Goal: Transaction & Acquisition: Purchase product/service

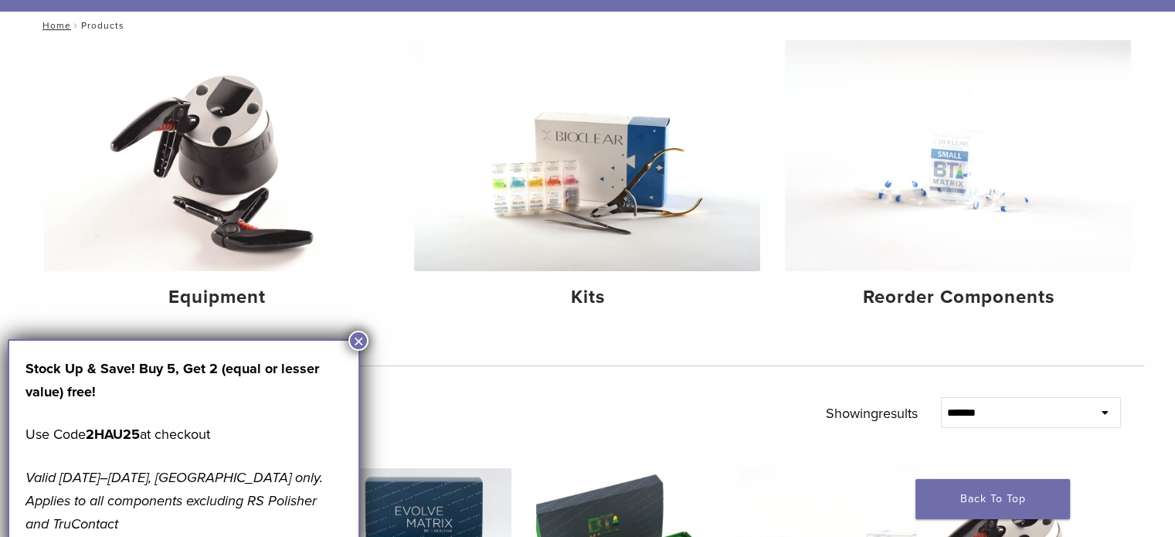
scroll to position [155, 0]
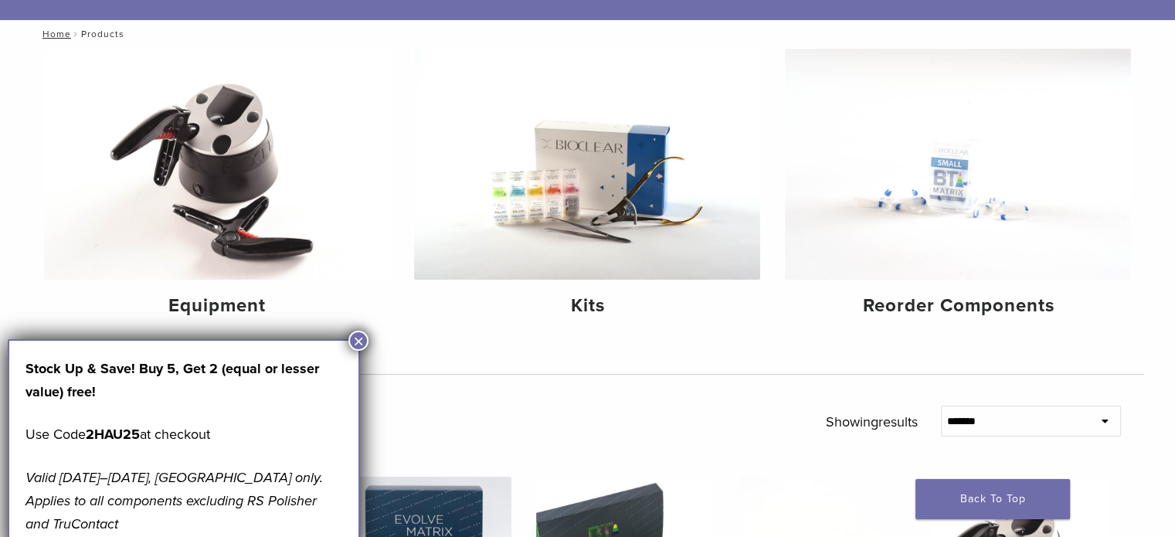
click at [350, 337] on button "×" at bounding box center [358, 341] width 20 height 20
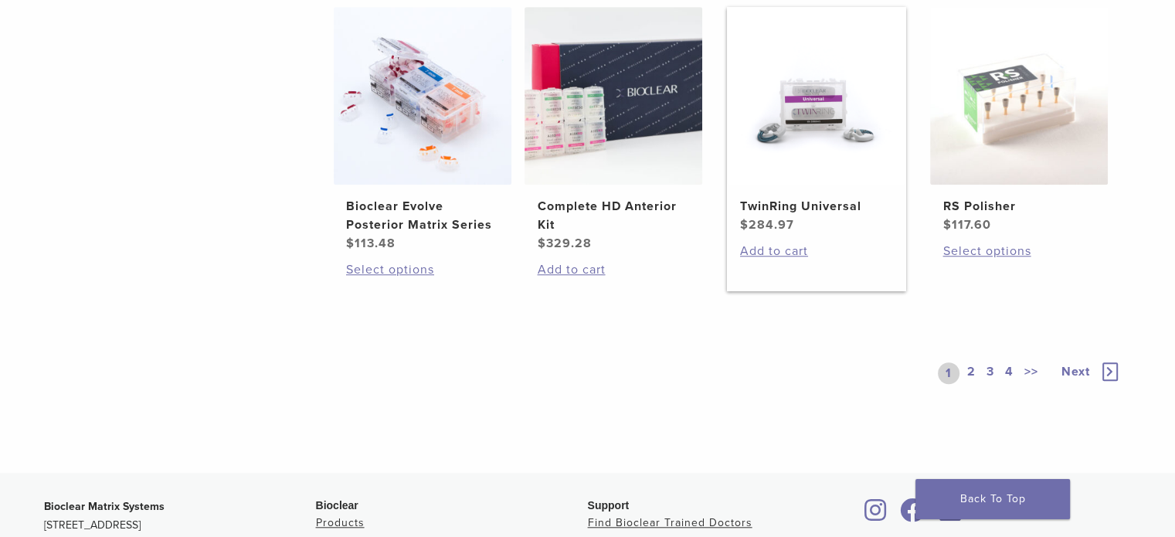
scroll to position [1314, 0]
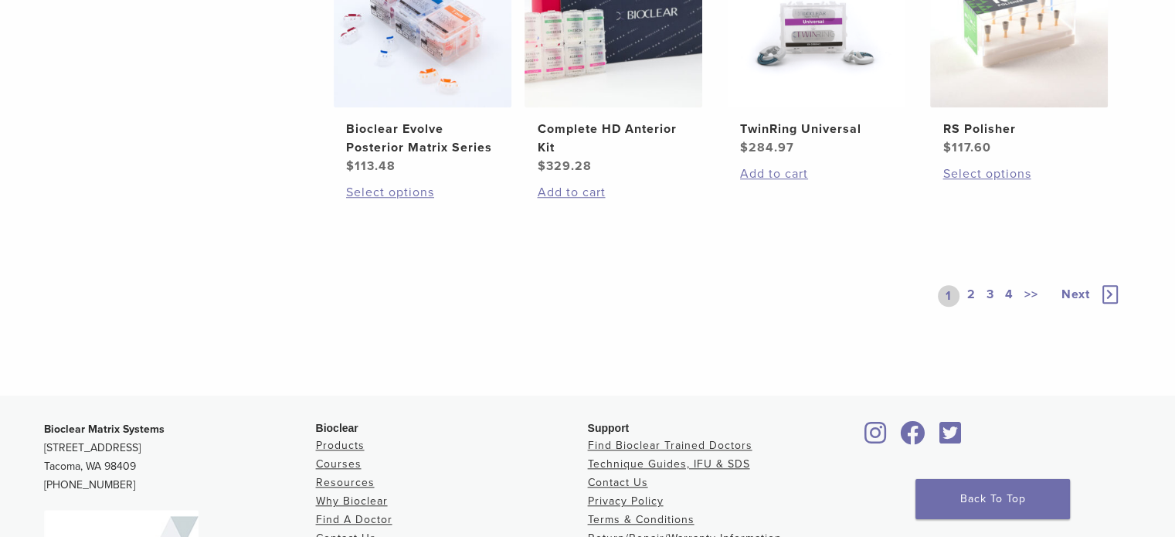
click at [972, 296] on link "2" at bounding box center [971, 296] width 15 height 22
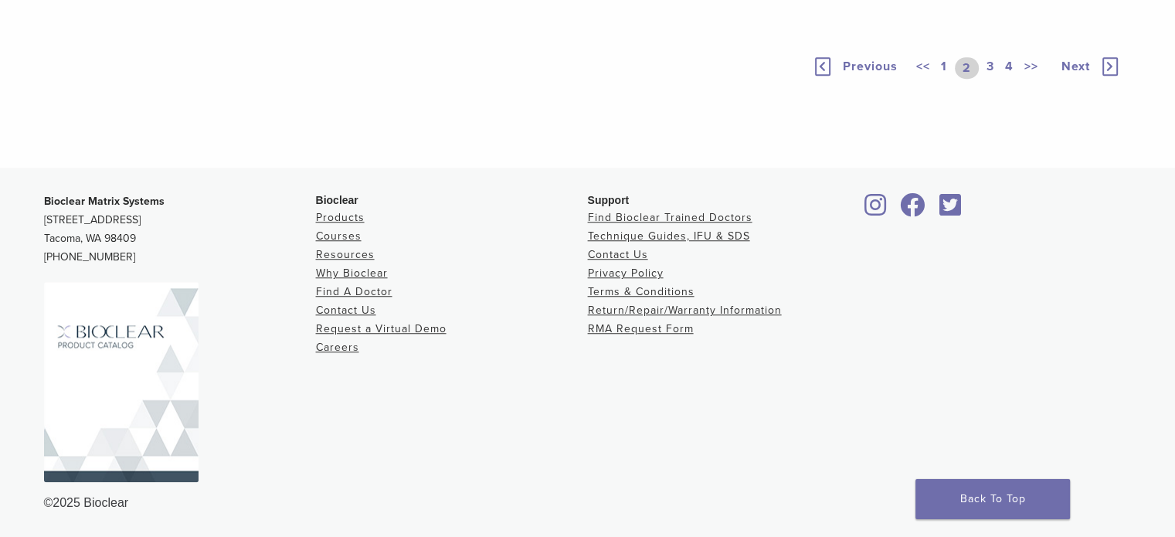
scroll to position [1314, 0]
click at [990, 79] on link "3" at bounding box center [991, 68] width 14 height 22
click at [1008, 79] on link "4" at bounding box center [1009, 68] width 15 height 22
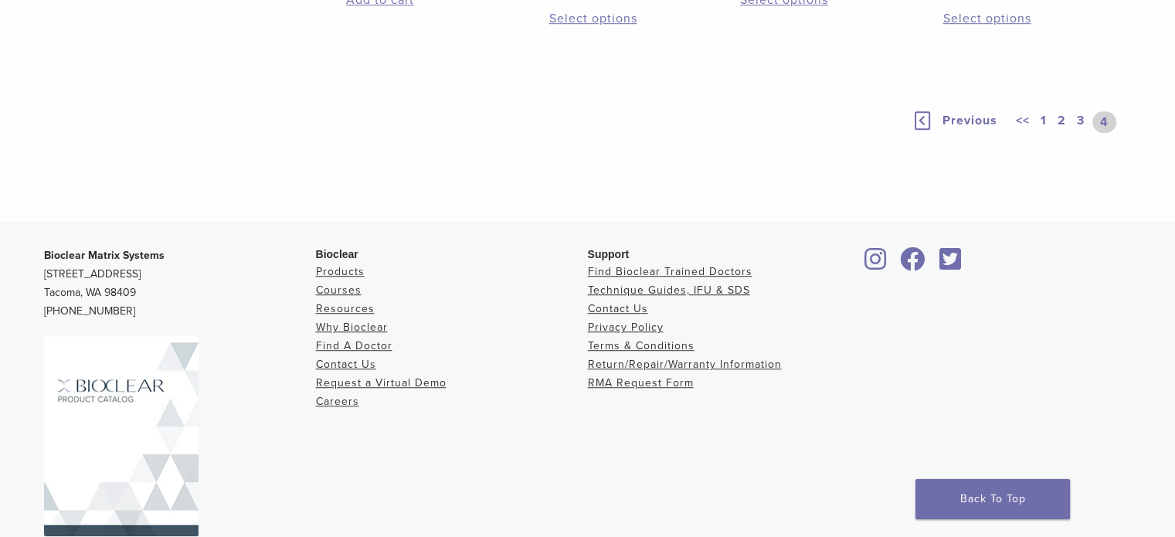
scroll to position [1005, 0]
click at [1103, 132] on link "4" at bounding box center [1105, 121] width 24 height 22
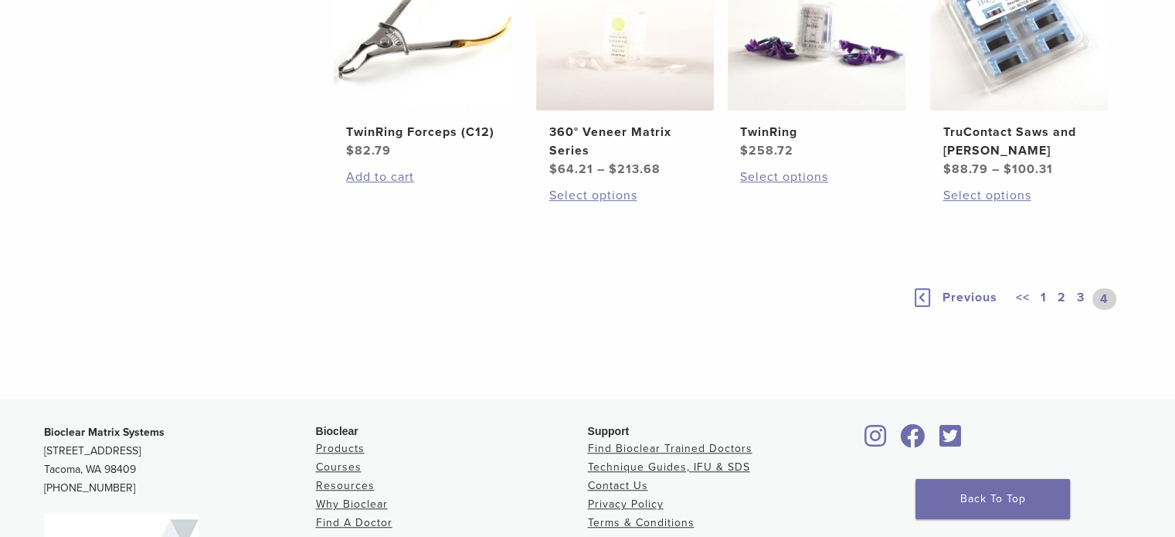
click at [1103, 295] on link "4" at bounding box center [1105, 299] width 24 height 22
click at [1100, 297] on link "4" at bounding box center [1105, 299] width 24 height 22
click at [1076, 297] on link "3" at bounding box center [1081, 299] width 14 height 22
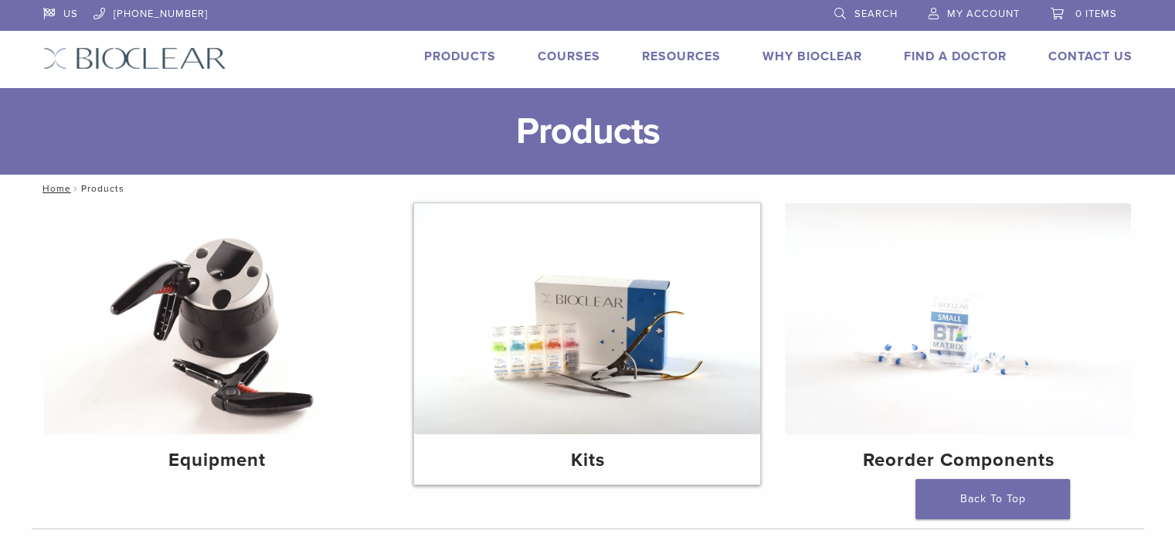
click at [715, 299] on img at bounding box center [587, 318] width 346 height 231
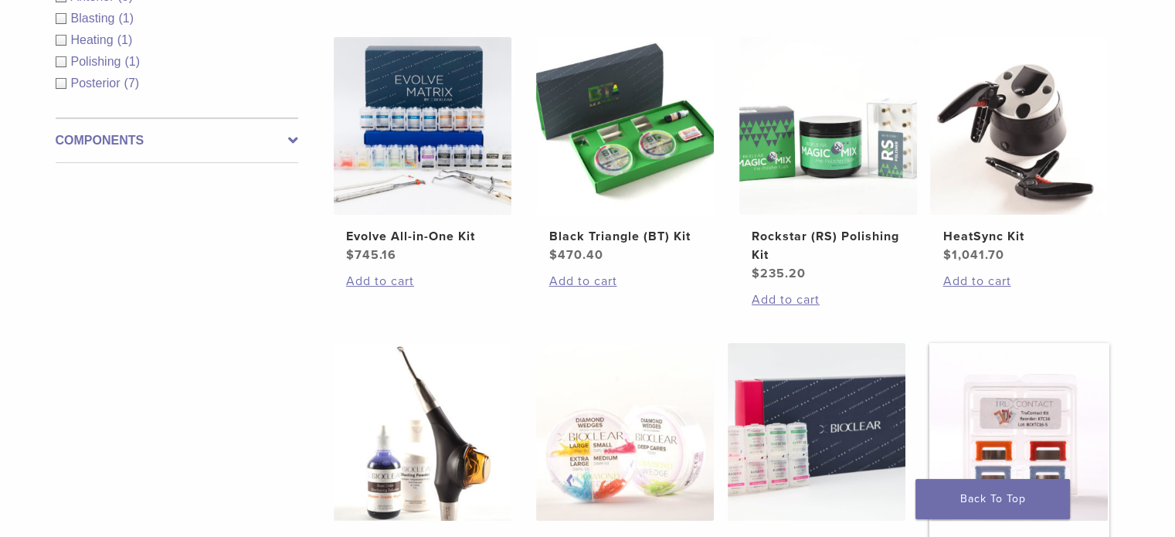
scroll to position [155, 0]
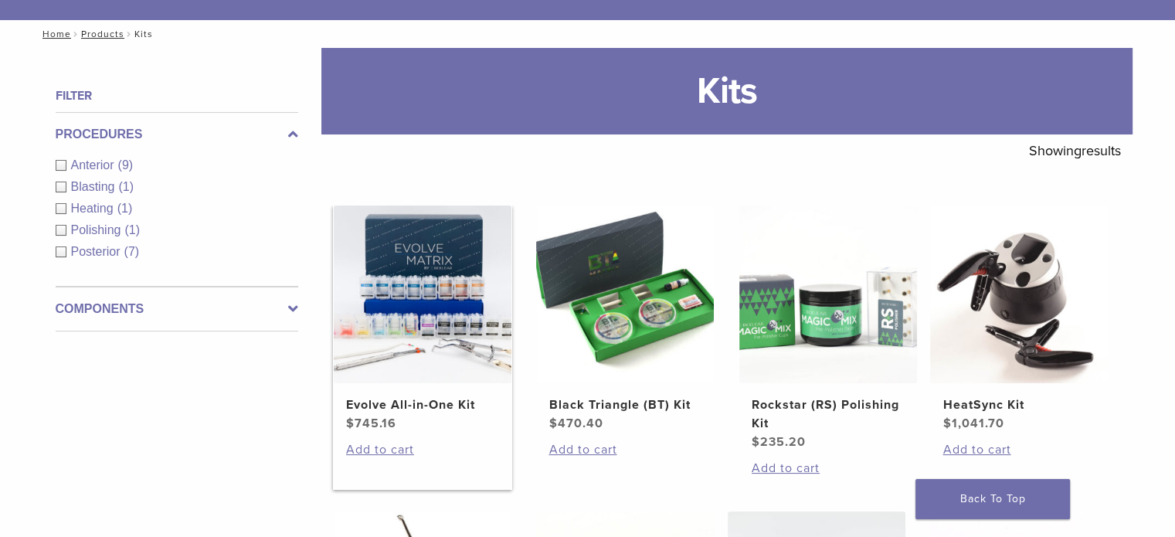
click at [439, 365] on img at bounding box center [423, 295] width 178 height 178
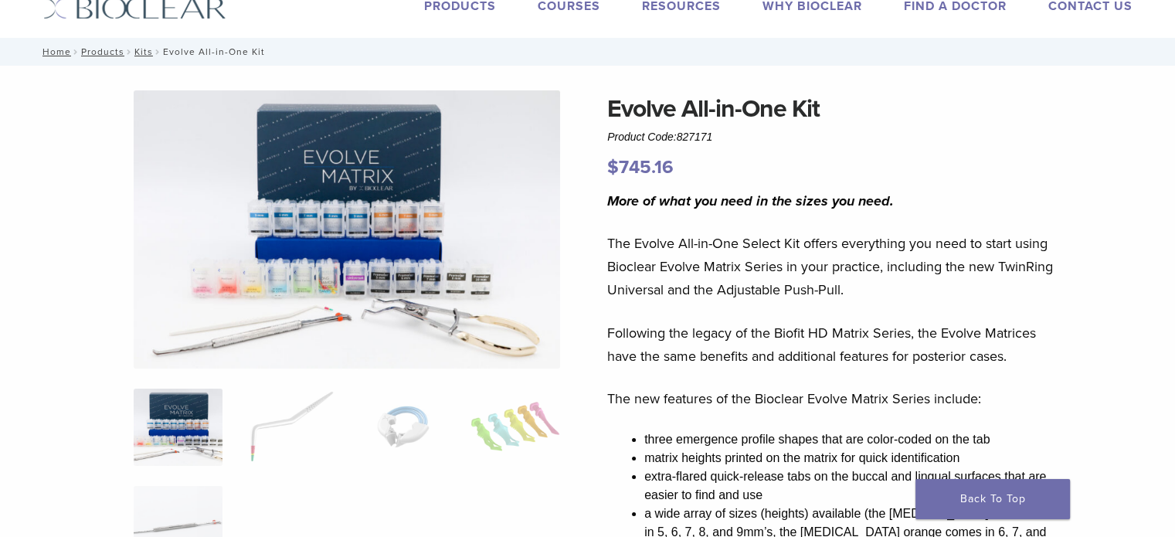
scroll to position [77, 0]
